Goal: Task Accomplishment & Management: Complete application form

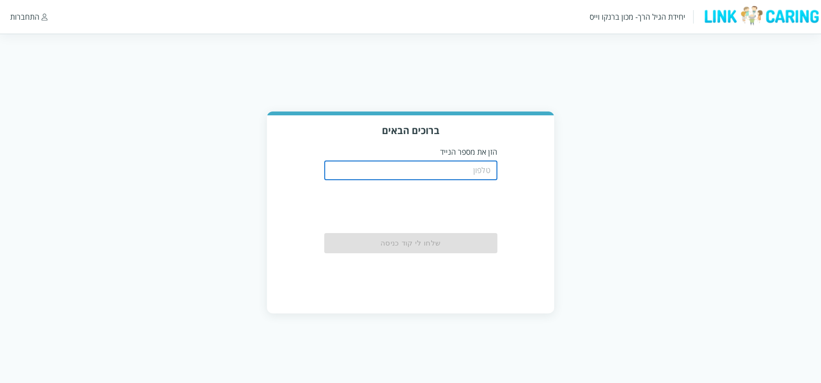
click at [461, 170] on input "tel" at bounding box center [410, 170] width 173 height 19
type input "0508805134"
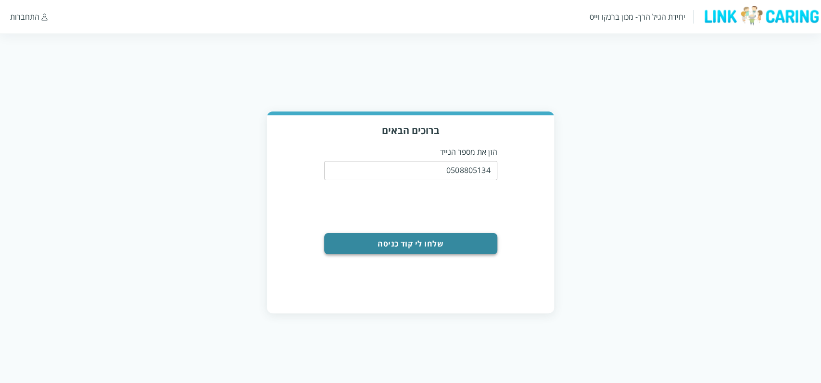
click at [461, 248] on button "שלחו לי קוד כניסה" at bounding box center [410, 243] width 173 height 21
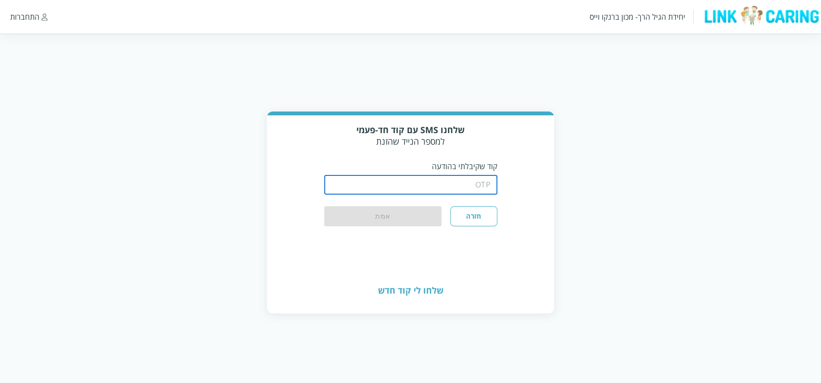
click at [465, 179] on input "string" at bounding box center [410, 184] width 173 height 19
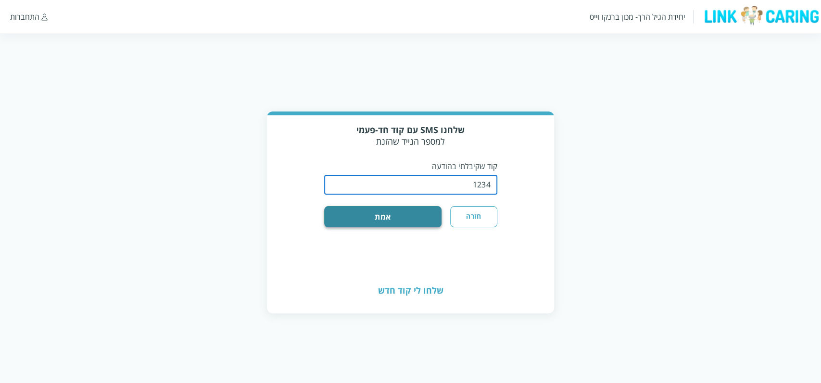
type input "1234"
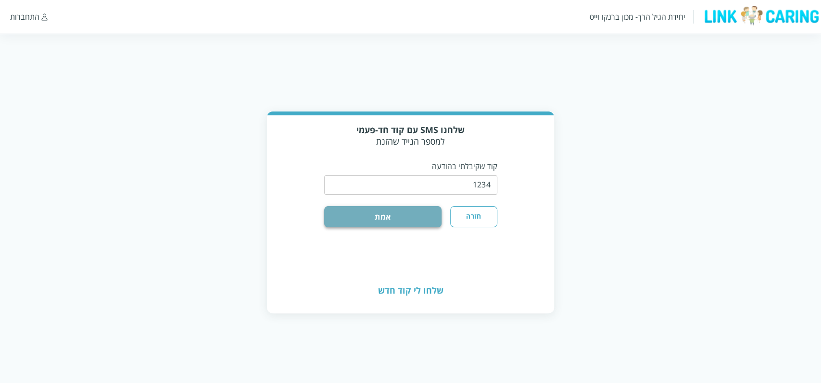
click at [423, 213] on button "אמת" at bounding box center [383, 216] width 118 height 21
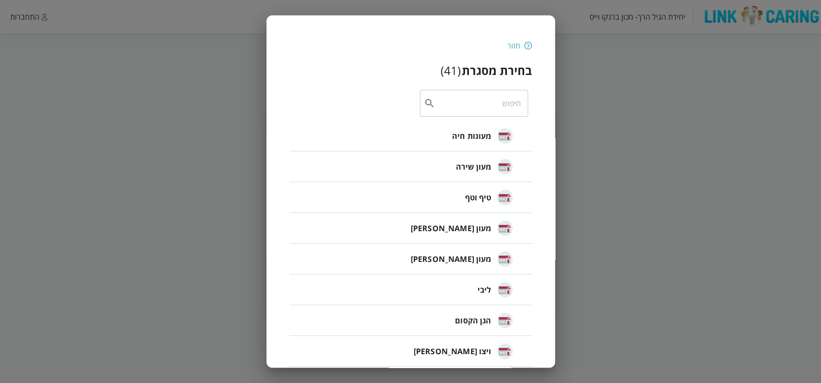
click at [463, 137] on span "מעונות חיה" at bounding box center [471, 136] width 39 height 12
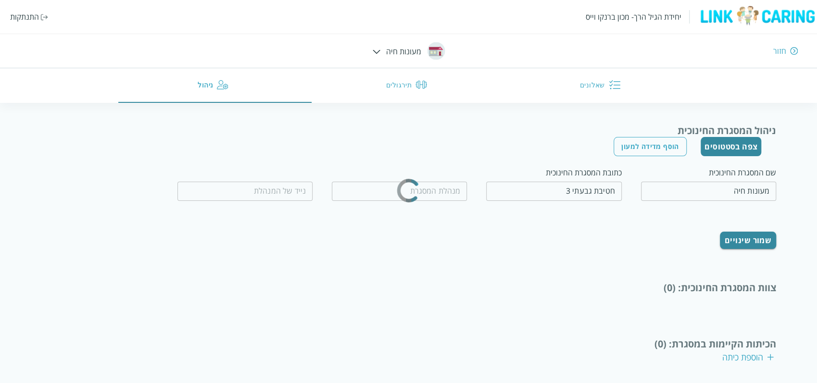
type input "[PERSON_NAME]"
type input "0509560658"
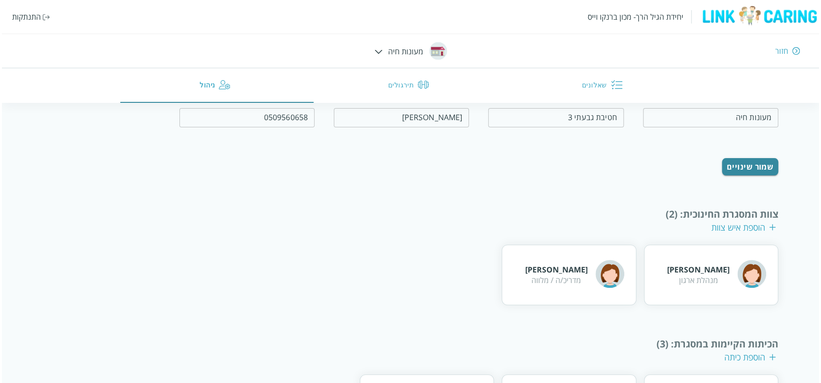
scroll to position [145, 0]
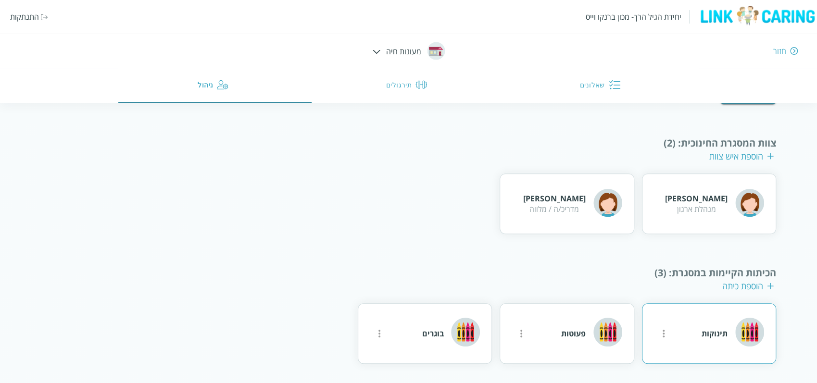
click at [664, 333] on icon "more" at bounding box center [663, 334] width 2 height 8
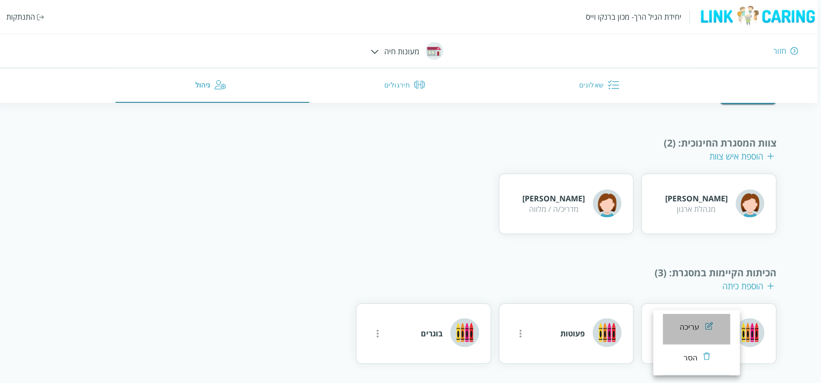
click at [681, 322] on div "עריכה" at bounding box center [689, 328] width 20 height 12
type input "תינוקות"
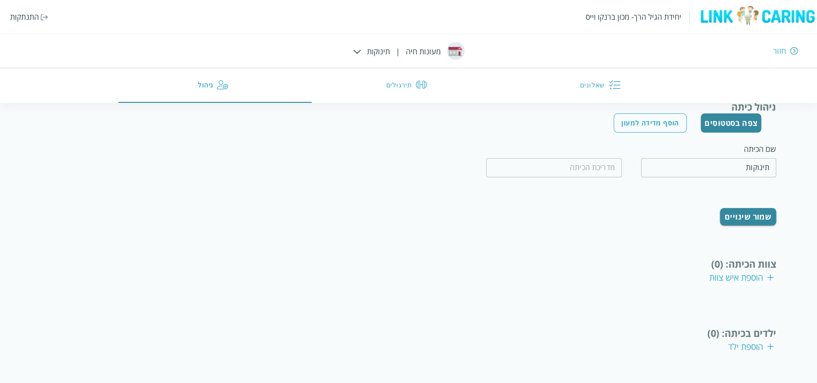
scroll to position [68, 0]
click at [781, 52] on div "חזור" at bounding box center [779, 51] width 13 height 11
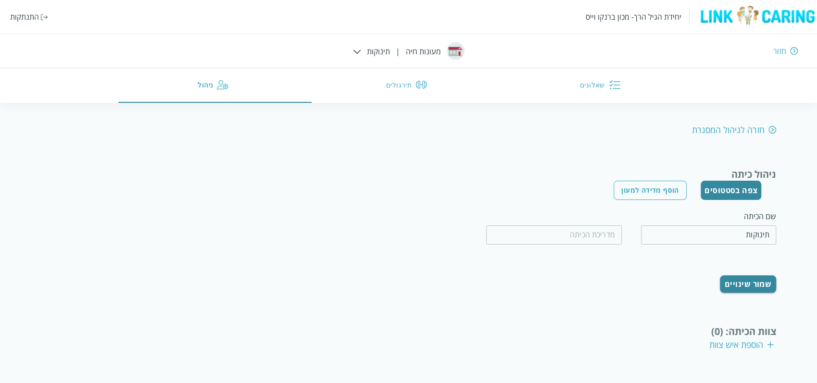
click at [788, 50] on div "חזור" at bounding box center [596, 51] width 401 height 11
click at [784, 51] on div "חזור" at bounding box center [779, 51] width 13 height 11
click at [781, 51] on div "חזור" at bounding box center [779, 51] width 13 height 11
click at [794, 48] on img at bounding box center [794, 51] width 8 height 9
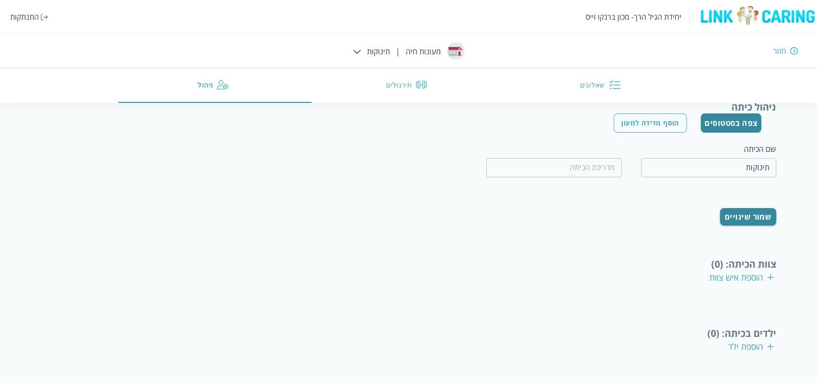
click at [356, 48] on div at bounding box center [357, 51] width 8 height 11
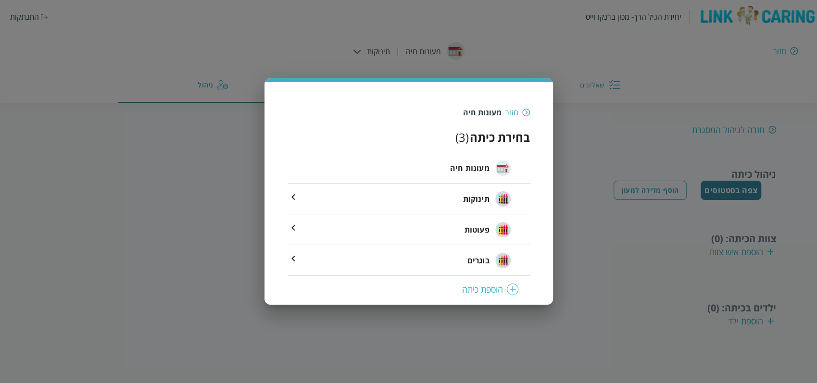
scroll to position [0, 0]
click at [476, 170] on span "מעונות חיה" at bounding box center [471, 168] width 39 height 12
